Goal: Communication & Community: Answer question/provide support

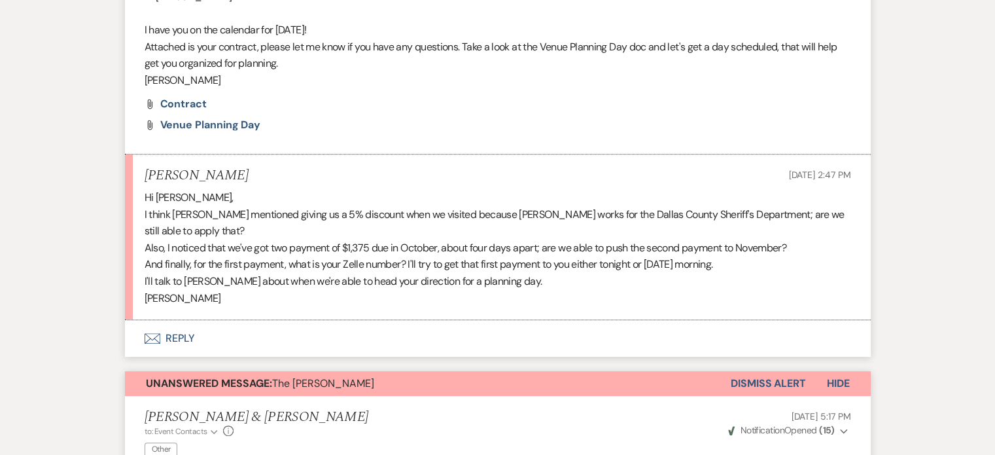
click at [152, 337] on icon "Envelope" at bounding box center [153, 338] width 16 height 10
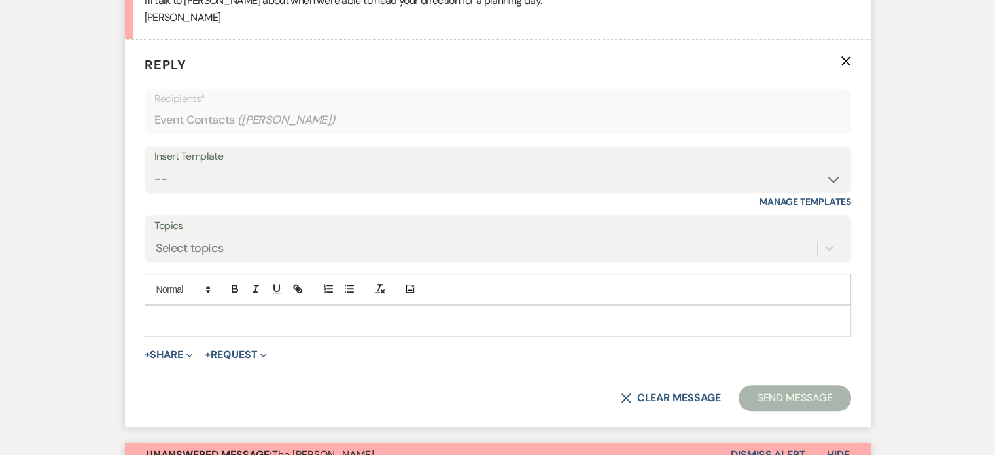
scroll to position [876, 0]
click at [155, 349] on button "+ Share Expand" at bounding box center [169, 353] width 49 height 10
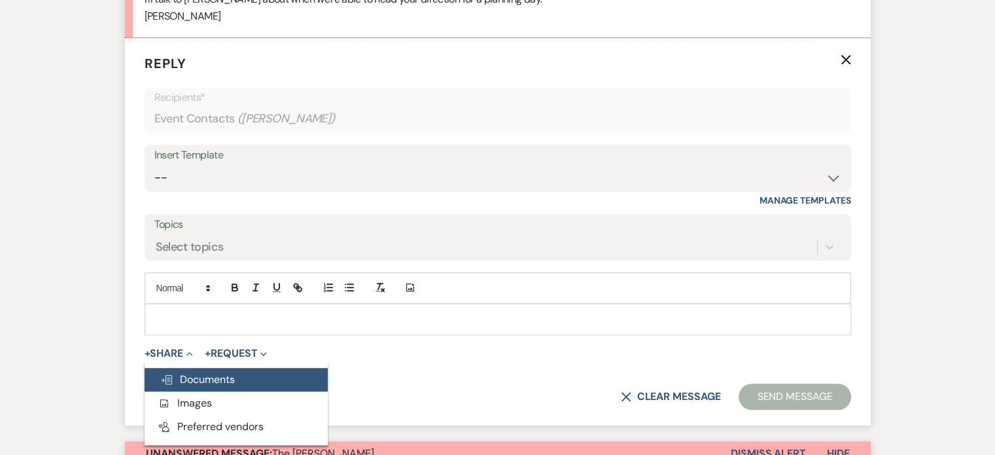
click at [178, 377] on span "Doc Upload Documents" at bounding box center [197, 379] width 75 height 14
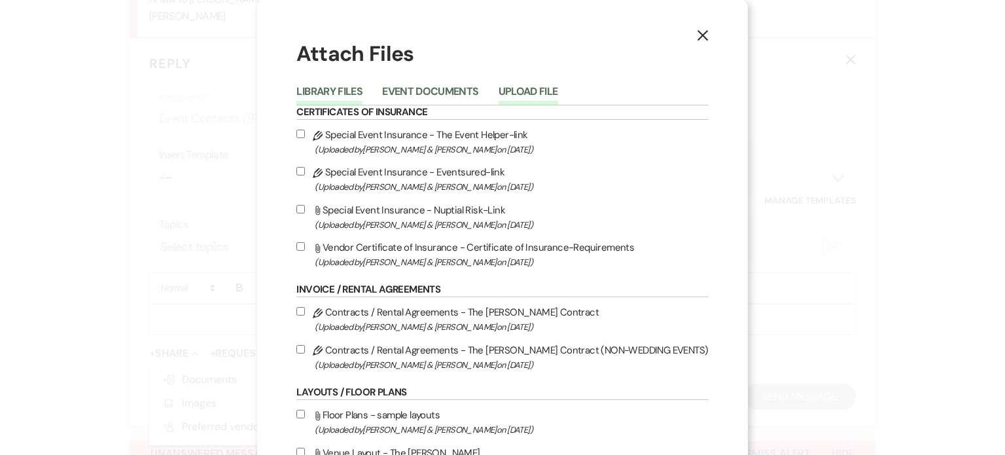
click at [525, 88] on button "Upload File" at bounding box center [529, 95] width 60 height 18
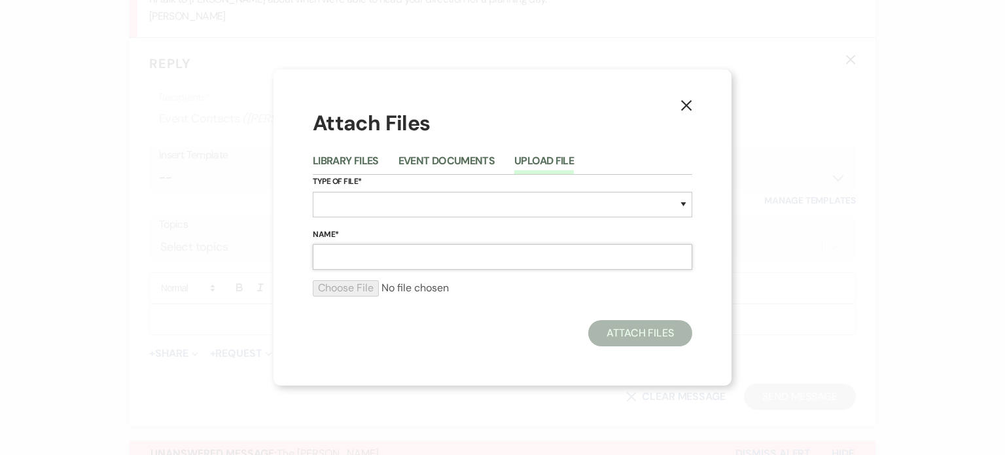
click at [436, 258] on input "Name*" at bounding box center [503, 257] width 380 height 26
type input "contract reflecting discount"
click at [401, 205] on select "Special Event Insurance Vendor Certificate of Insurance Contracts / Rental Agre…" at bounding box center [503, 205] width 380 height 26
select select "0"
click at [313, 192] on select "Special Event Insurance Vendor Certificate of Insurance Contracts / Rental Agre…" at bounding box center [503, 205] width 380 height 26
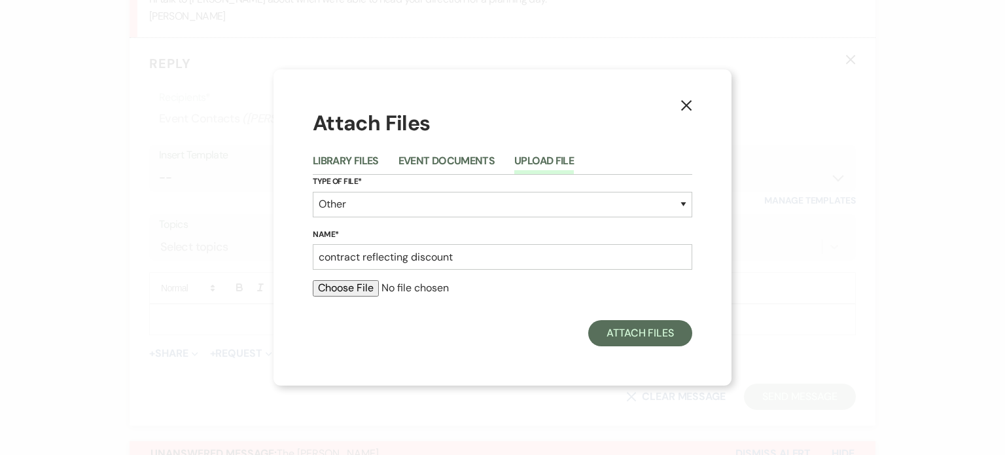
click at [343, 291] on input "file" at bounding box center [503, 288] width 380 height 16
type input "C:\fakepath\CONTRACT #1A [PERSON_NAME].pdf"
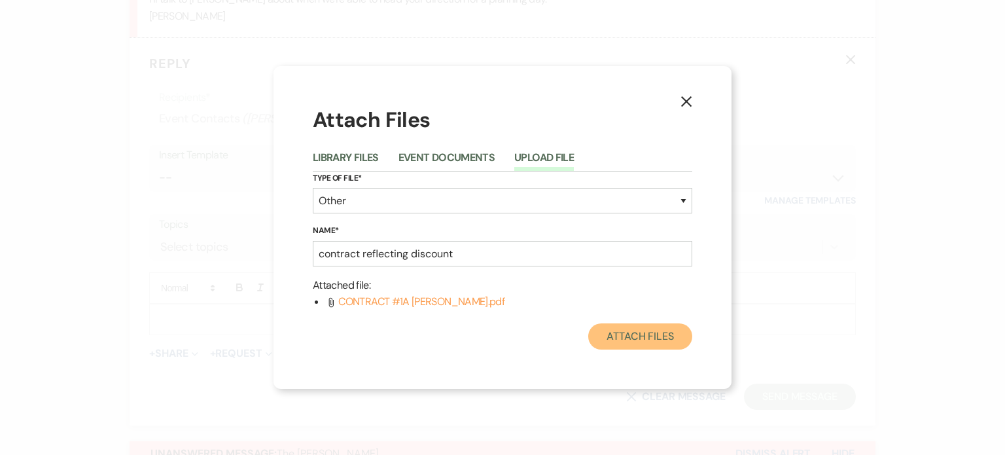
click at [615, 329] on button "Attach Files" at bounding box center [640, 336] width 104 height 26
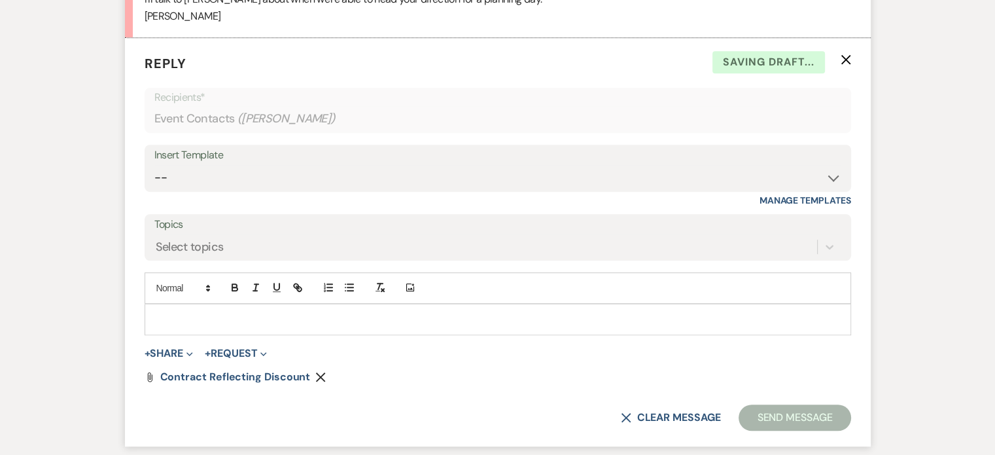
click at [432, 323] on p at bounding box center [498, 319] width 686 height 14
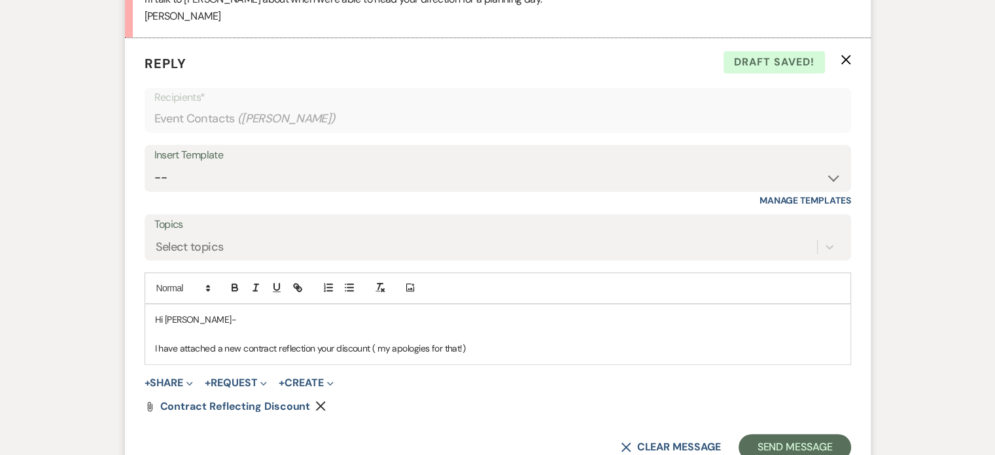
click at [380, 345] on p "I have attached a new contract reflection your discount ( my apologies for that…" at bounding box center [498, 348] width 686 height 14
click at [311, 349] on p "I have attached a new contract reflection your discount (my apologies for that!)" at bounding box center [498, 348] width 686 height 14
click at [307, 349] on p "I have attached a new contract reflectin your discount (my apologies for that!)" at bounding box center [498, 348] width 686 height 14
click at [481, 342] on p "I have attached a new contract reflecting your discount (my apologies for that!)" at bounding box center [498, 348] width 686 height 14
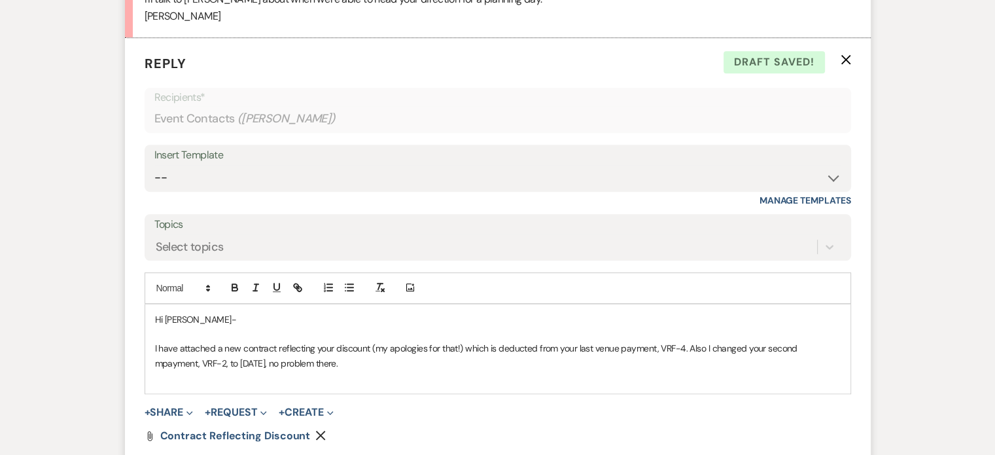
click at [160, 363] on p "I have attached a new contract reflecting your discount (my apologies for that!…" at bounding box center [498, 355] width 686 height 29
click at [156, 380] on p at bounding box center [498, 377] width 686 height 14
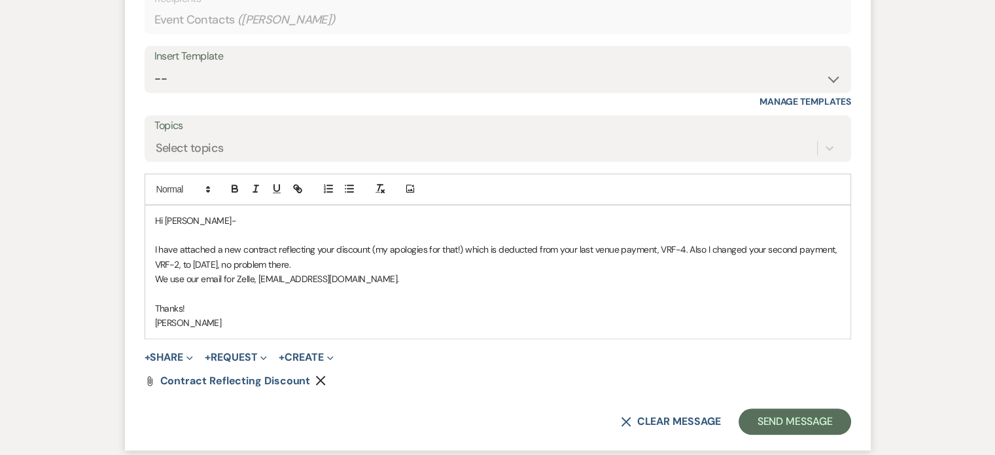
scroll to position [976, 0]
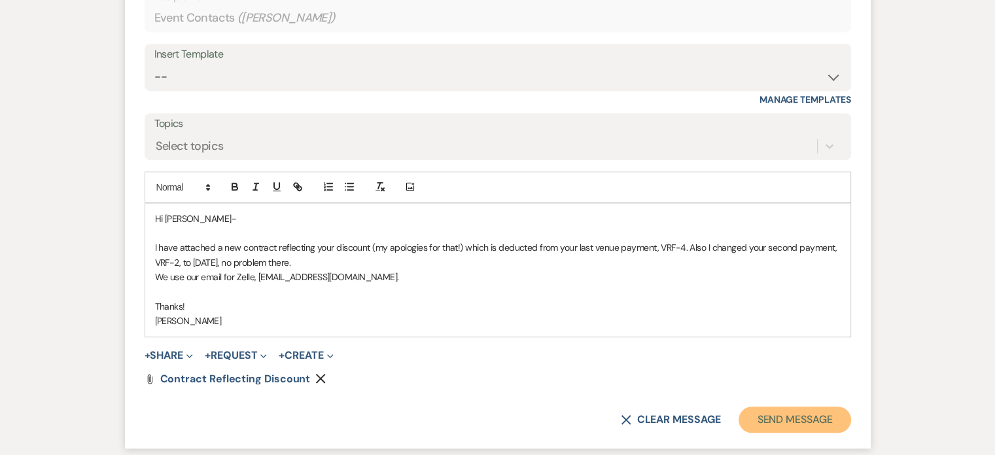
click at [772, 412] on button "Send Message" at bounding box center [795, 419] width 112 height 26
